Goal: Information Seeking & Learning: Check status

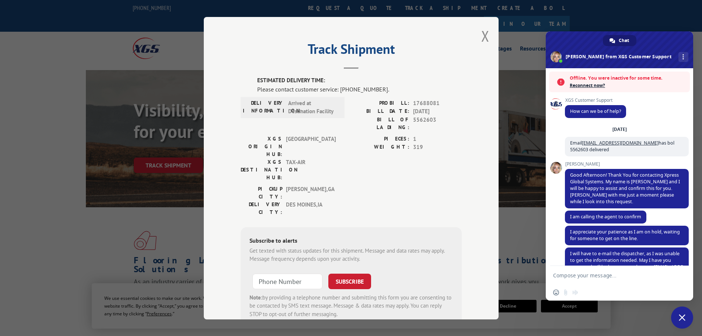
scroll to position [120, 0]
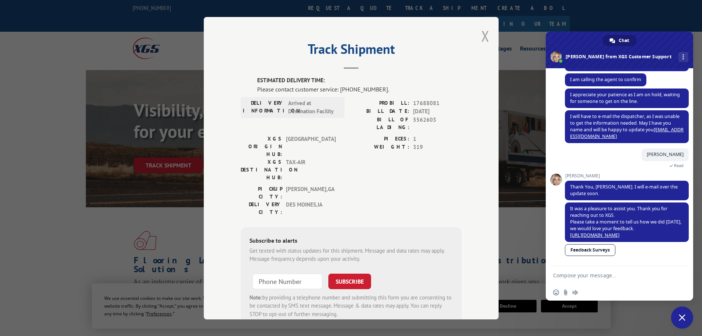
click at [481, 38] on button "Close modal" at bounding box center [485, 36] width 8 height 20
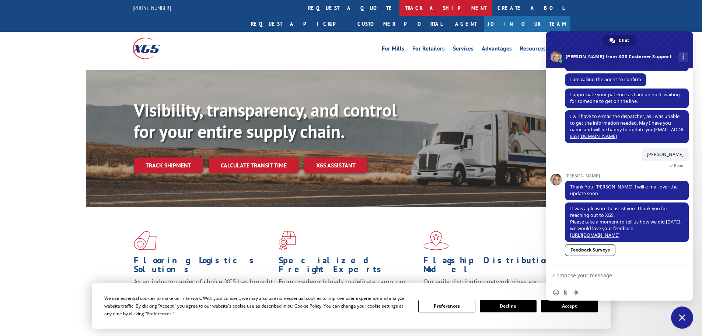
drag, startPoint x: 314, startPoint y: 7, endPoint x: 314, endPoint y: 18, distance: 10.7
click at [400, 7] on link "track a shipment" at bounding box center [446, 8] width 93 height 16
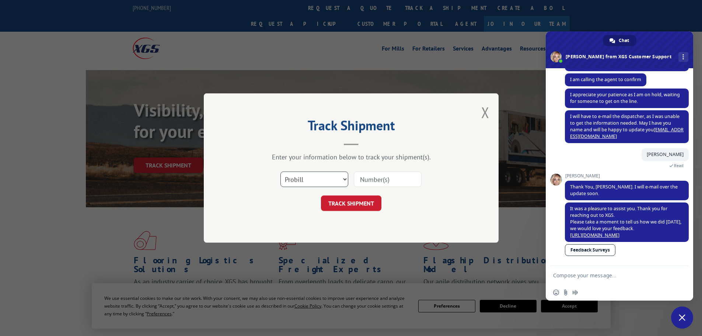
click at [319, 182] on select "Select category... Probill BOL PO" at bounding box center [315, 178] width 68 height 15
select select "bol"
click at [281, 171] on select "Select category... Probill BOL PO" at bounding box center [315, 178] width 68 height 15
paste input "7083963"
type input "7083963"
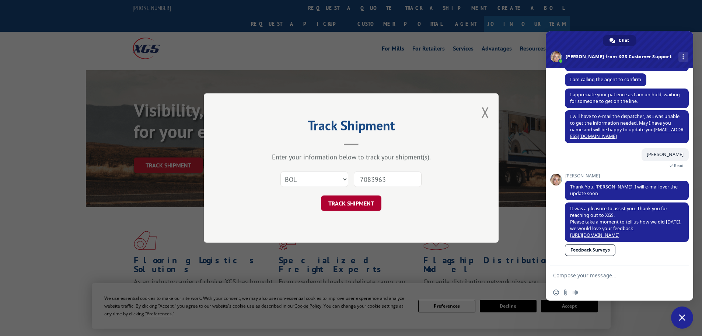
click at [345, 203] on button "TRACK SHIPMENT" at bounding box center [351, 202] width 60 height 15
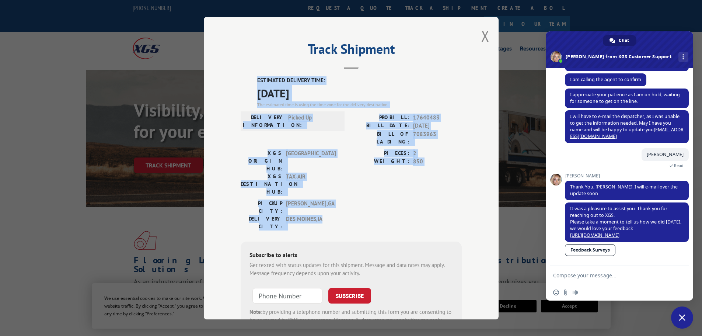
drag, startPoint x: 295, startPoint y: 174, endPoint x: 246, endPoint y: 78, distance: 107.8
click at [246, 78] on div "ESTIMATED DELIVERY TIME: [DATE] The estimated time is using the time zone for t…" at bounding box center [351, 208] width 221 height 265
copy div "ESTIMATED DELIVERY TIME: [DATE] The estimated time is using the time zone for t…"
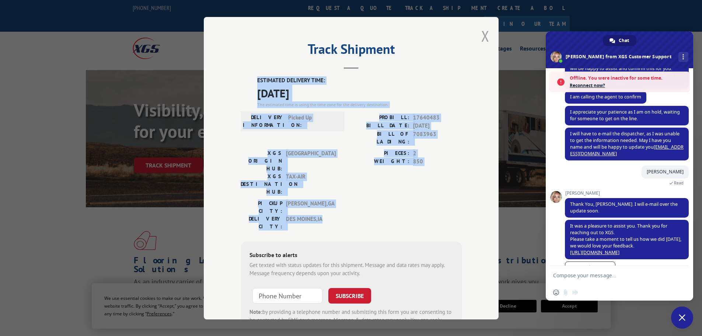
drag, startPoint x: 484, startPoint y: 36, endPoint x: 461, endPoint y: 51, distance: 26.7
click at [484, 36] on button "Close modal" at bounding box center [485, 36] width 8 height 20
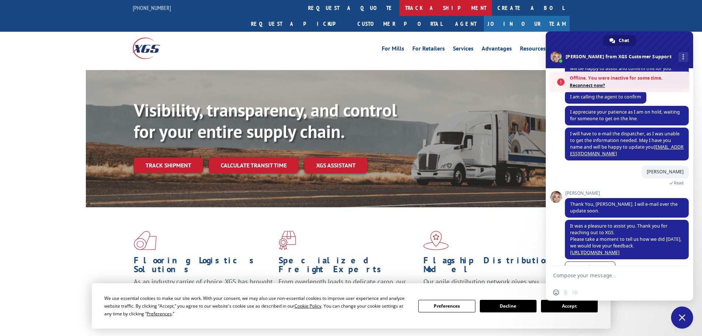
click at [400, 8] on link "track a shipment" at bounding box center [446, 8] width 93 height 16
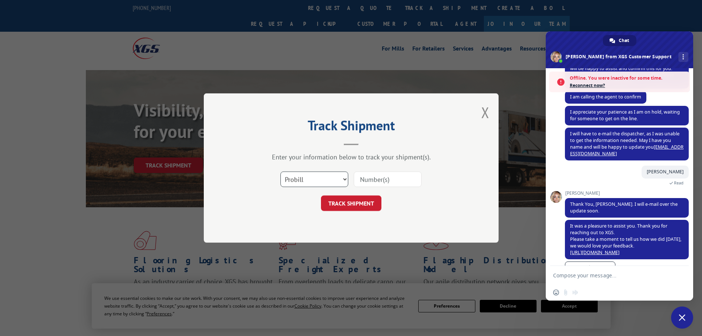
click at [301, 185] on select "Select category... Probill BOL PO" at bounding box center [315, 178] width 68 height 15
select select "bol"
click at [281, 171] on select "Select category... Probill BOL PO" at bounding box center [315, 178] width 68 height 15
paste input "7086596"
type input "7086596"
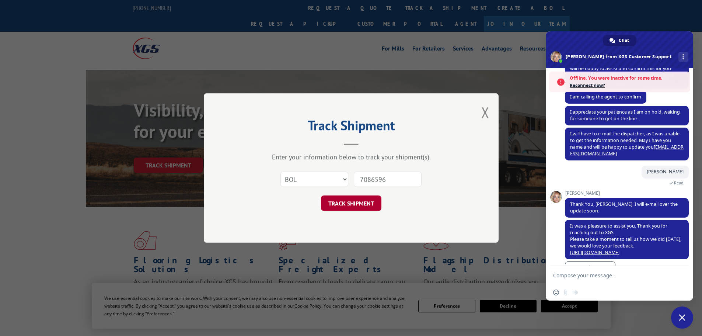
click at [346, 198] on button "TRACK SHIPMENT" at bounding box center [351, 202] width 60 height 15
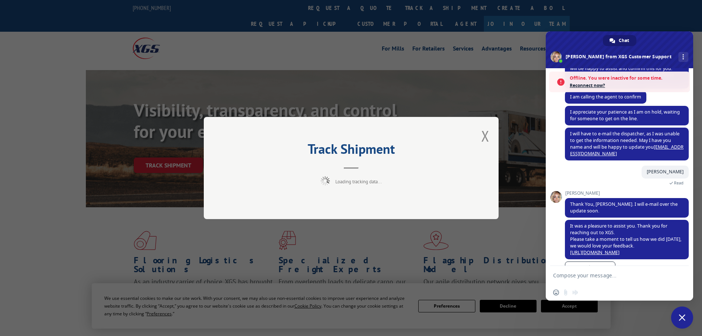
click at [679, 315] on span "Close chat" at bounding box center [682, 317] width 7 height 7
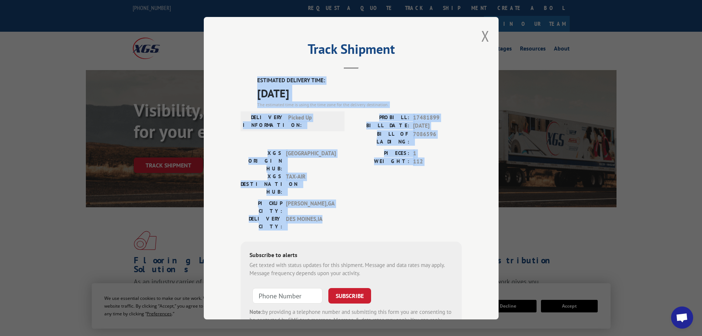
drag, startPoint x: 321, startPoint y: 180, endPoint x: 249, endPoint y: 80, distance: 122.5
click at [249, 80] on div "ESTIMATED DELIVERY TIME: [DATE] The estimated time is using the time zone for t…" at bounding box center [351, 208] width 221 height 265
copy div "ESTIMATED DELIVERY TIME: [DATE] The estimated time is using the time zone for t…"
